Goal: Go to known website: Access a specific website the user already knows

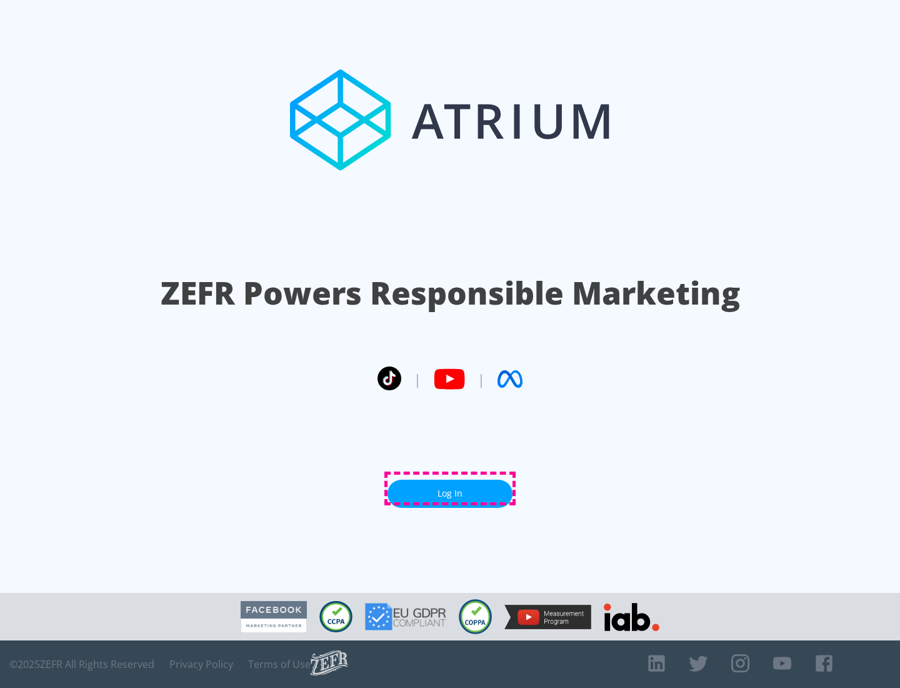
click at [450, 488] on link "Log In" at bounding box center [450, 494] width 125 height 28
